Goal: Task Accomplishment & Management: Use online tool/utility

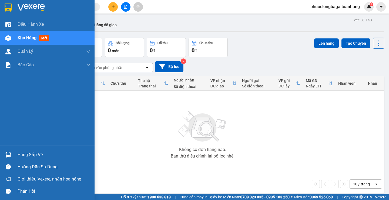
click at [29, 155] on div "Hàng sắp về" at bounding box center [54, 155] width 73 height 8
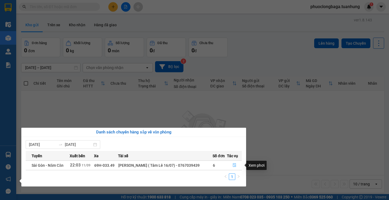
click at [234, 164] on icon "file-done" at bounding box center [235, 165] width 4 height 4
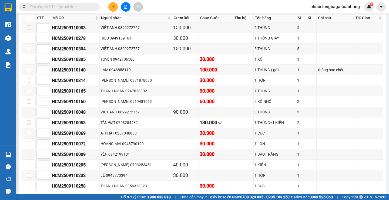
scroll to position [3747, 0]
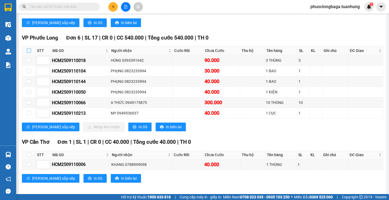
click at [29, 48] on input "checkbox" at bounding box center [29, 50] width 4 height 4
checkbox input "true"
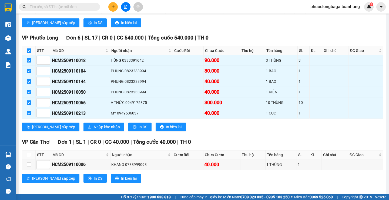
checkbox input "true"
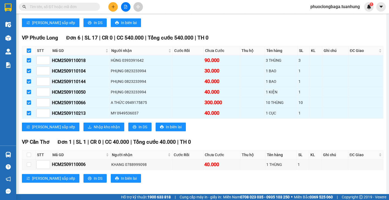
checkbox input "true"
click at [94, 124] on span "Nhập kho nhận" at bounding box center [107, 127] width 26 height 6
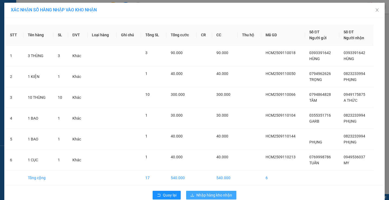
click at [217, 194] on span "Nhập hàng kho nhận" at bounding box center [215, 195] width 36 height 6
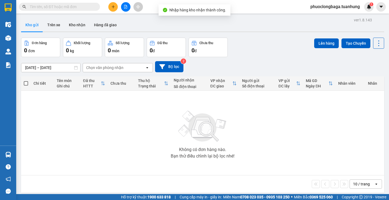
click at [56, 9] on input "text" at bounding box center [62, 7] width 64 height 6
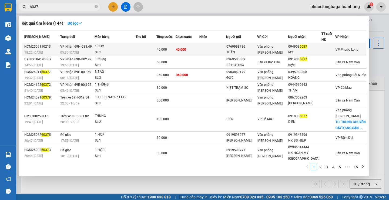
type input "6037"
click at [191, 53] on td "40.000" at bounding box center [188, 49] width 24 height 13
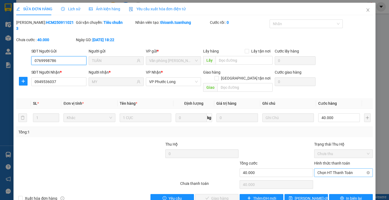
drag, startPoint x: 327, startPoint y: 161, endPoint x: 329, endPoint y: 165, distance: 4.0
click at [327, 168] on span "Chọn HT Thanh Toán" at bounding box center [344, 172] width 52 height 8
click at [327, 173] on div "Tại văn phòng" at bounding box center [340, 171] width 51 height 6
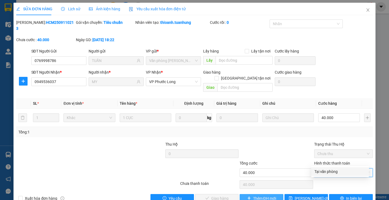
type input "0"
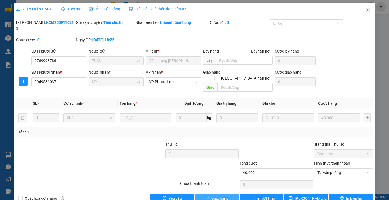
click at [211, 195] on span "Giao hàng" at bounding box center [219, 198] width 17 height 6
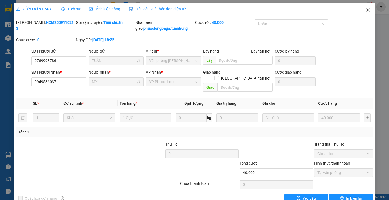
click at [364, 8] on span "Close" at bounding box center [368, 10] width 15 height 15
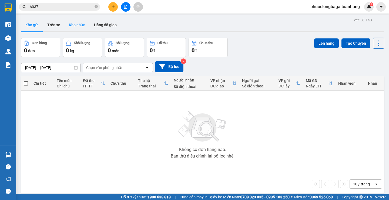
click at [71, 27] on button "Kho nhận" at bounding box center [77, 24] width 25 height 13
